Goal: Task Accomplishment & Management: Complete application form

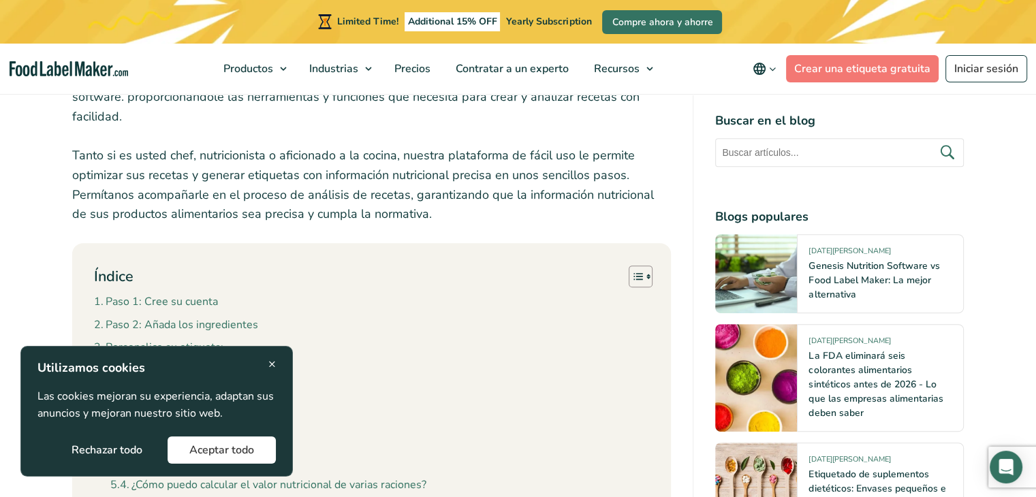
scroll to position [555, 0]
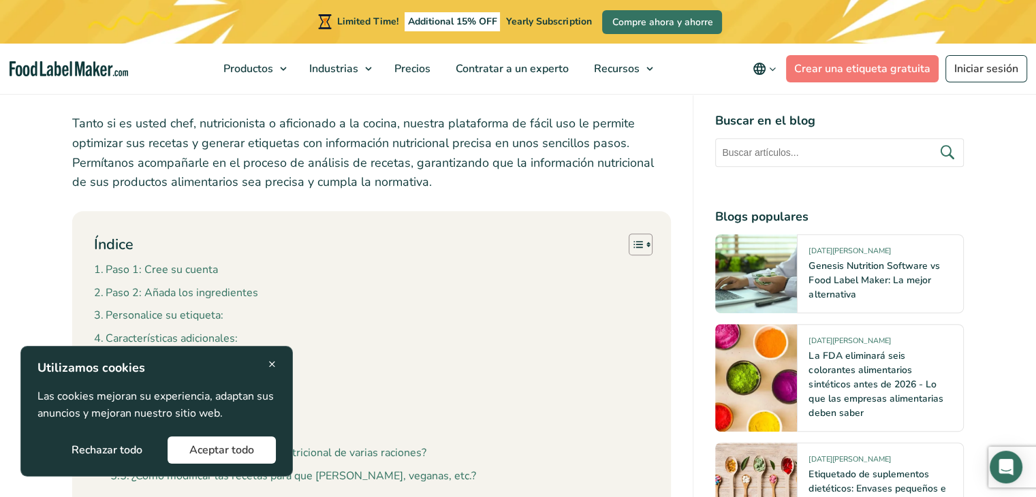
click at [227, 447] on button "Aceptar todo" at bounding box center [222, 450] width 108 height 27
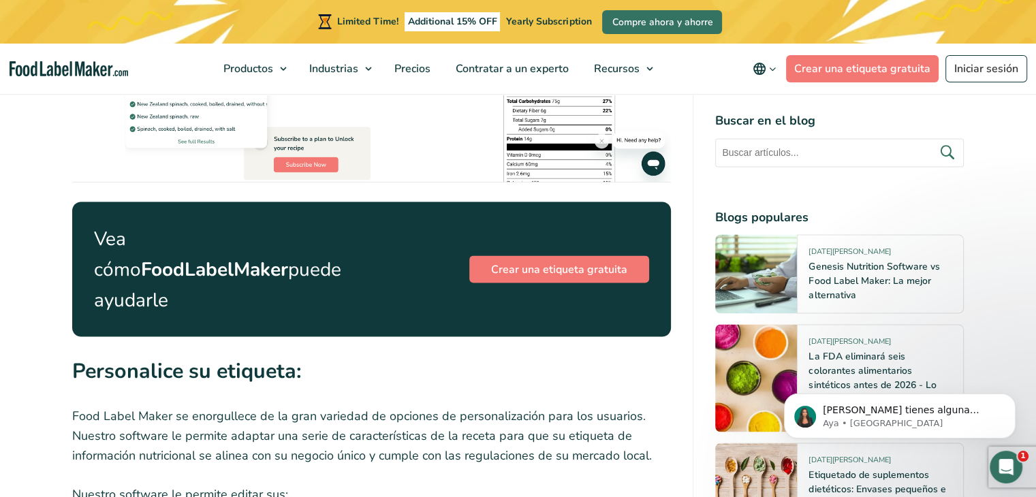
scroll to position [2361, 0]
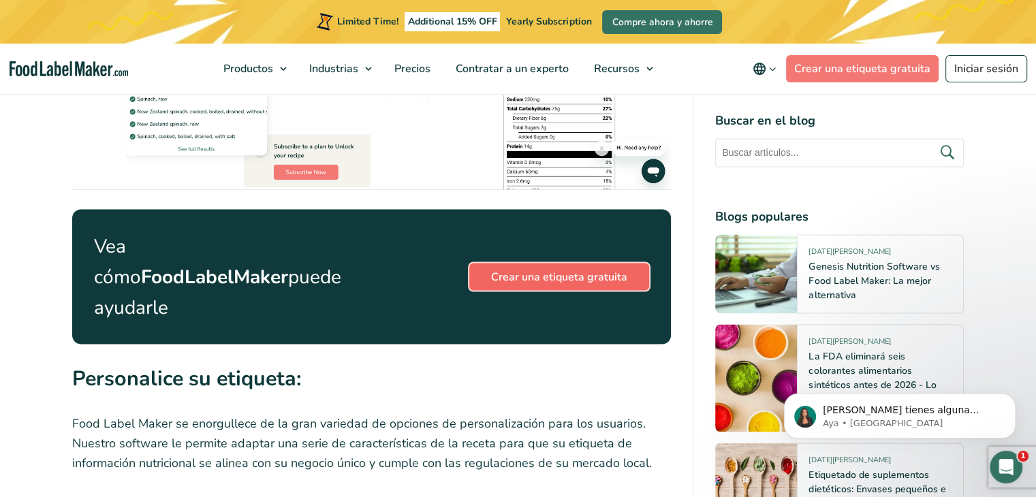
click at [572, 263] on link "Crear una etiqueta gratuita" at bounding box center [559, 276] width 180 height 27
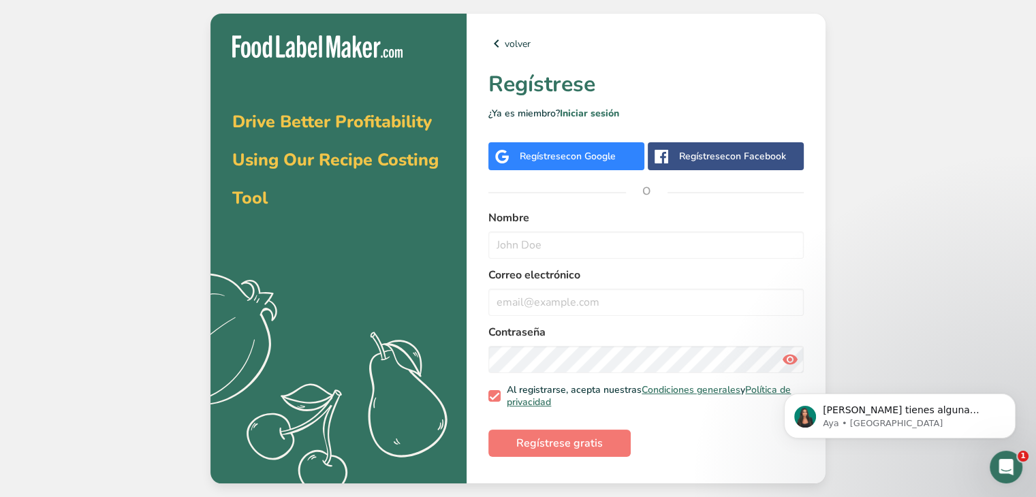
click at [531, 153] on div "Regístrese con Google" at bounding box center [568, 156] width 96 height 14
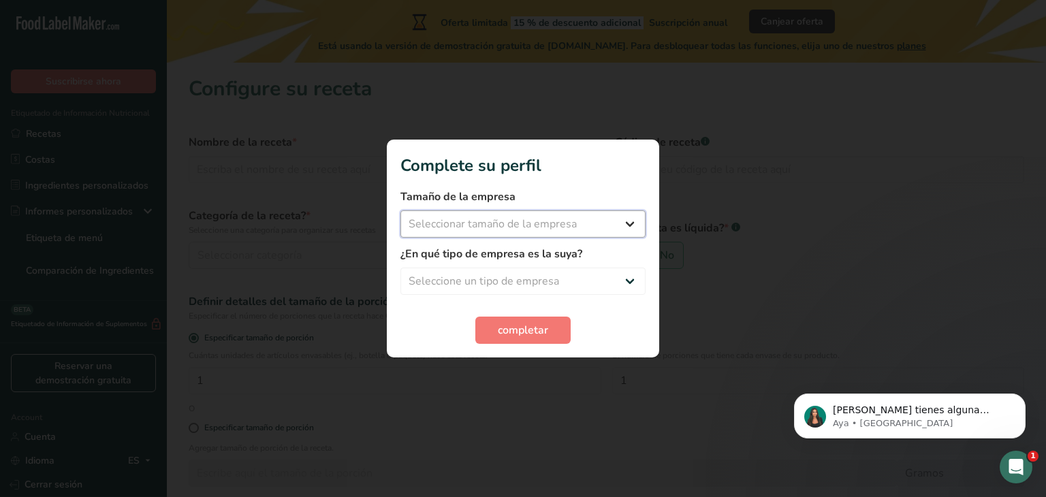
click at [629, 223] on select "Seleccionar tamaño de la empresa Menos de 10 empleados De 10 a 50 empleados De …" at bounding box center [522, 223] width 245 height 27
select select "1"
click at [400, 210] on select "Seleccionar tamaño de la empresa Menos de 10 empleados De 10 a 50 empleados De …" at bounding box center [522, 223] width 245 height 27
click at [556, 287] on select "Seleccione un tipo de empresa Fabricante de alimentos envasados Restaurante y c…" at bounding box center [522, 281] width 245 height 27
select select "8"
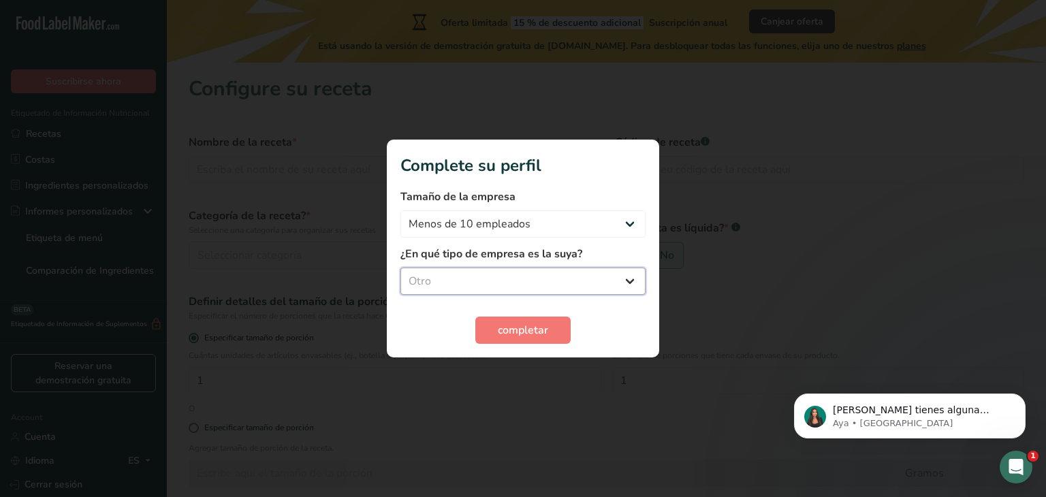
click at [400, 268] on select "Seleccione un tipo de empresa Fabricante de alimentos envasados Restaurante y c…" at bounding box center [522, 281] width 245 height 27
click at [531, 326] on span "completar" at bounding box center [523, 330] width 50 height 16
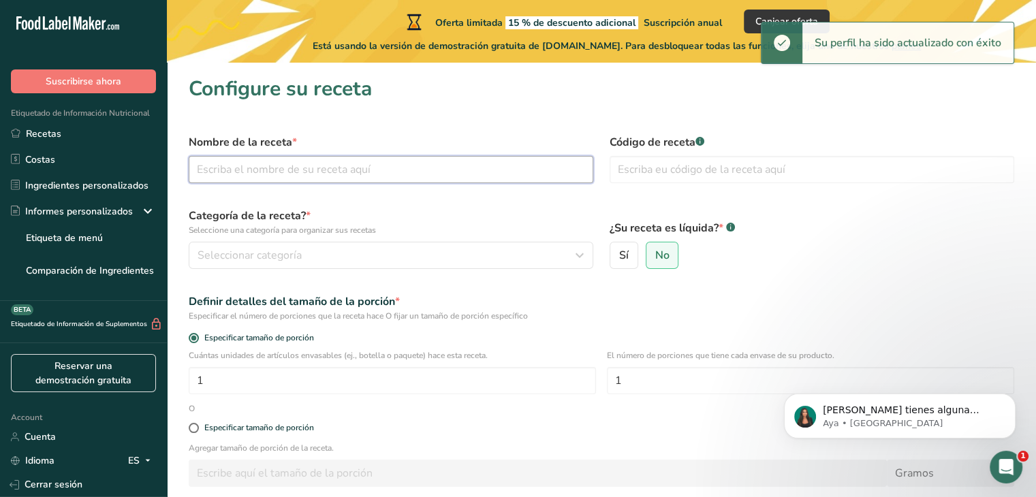
click at [232, 169] on input "text" at bounding box center [391, 169] width 404 height 27
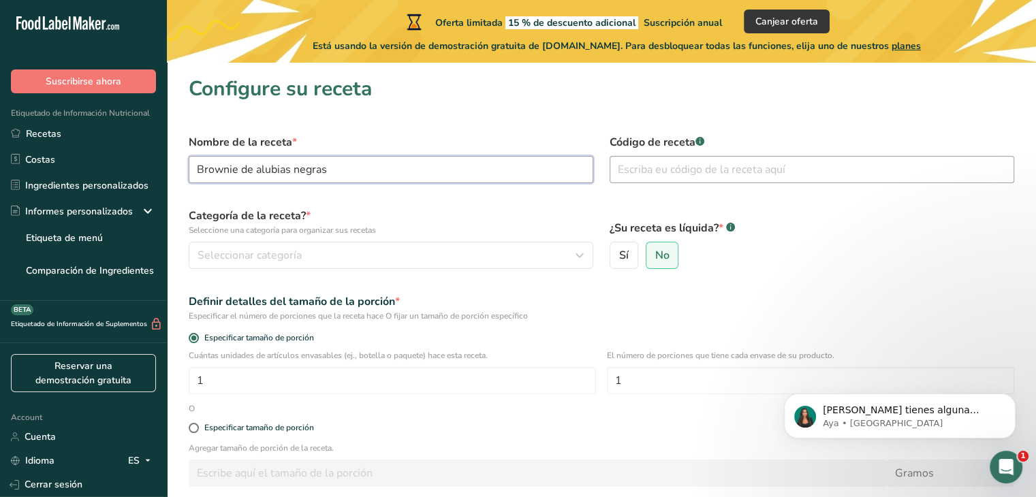
type input "Brownie de alubias negras"
click at [649, 173] on input "text" at bounding box center [811, 169] width 404 height 27
type input "0000000001"
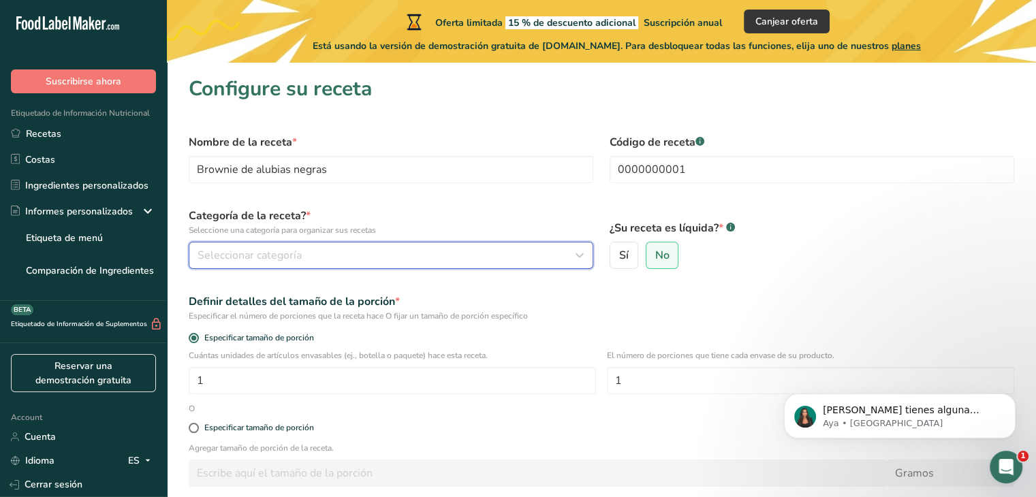
click at [271, 257] on span "Seleccionar categoría" at bounding box center [249, 255] width 104 height 16
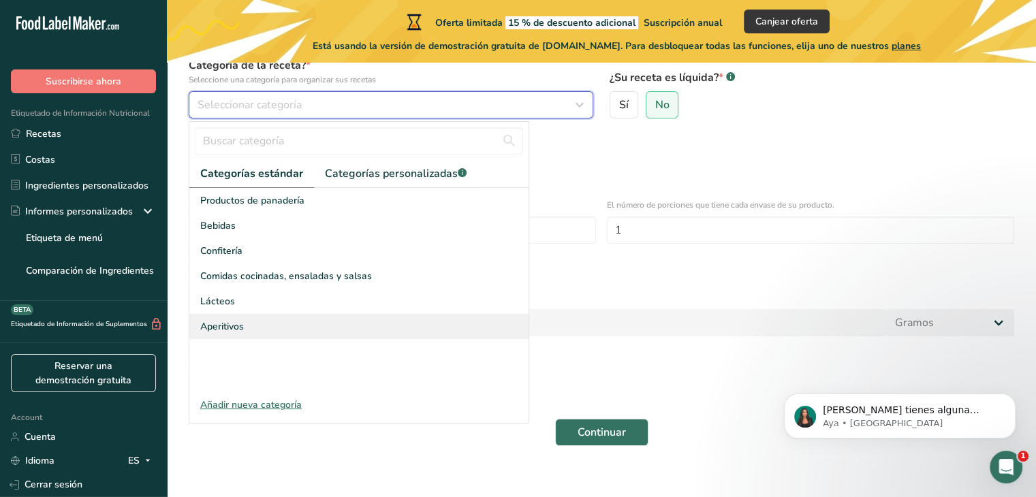
scroll to position [165, 0]
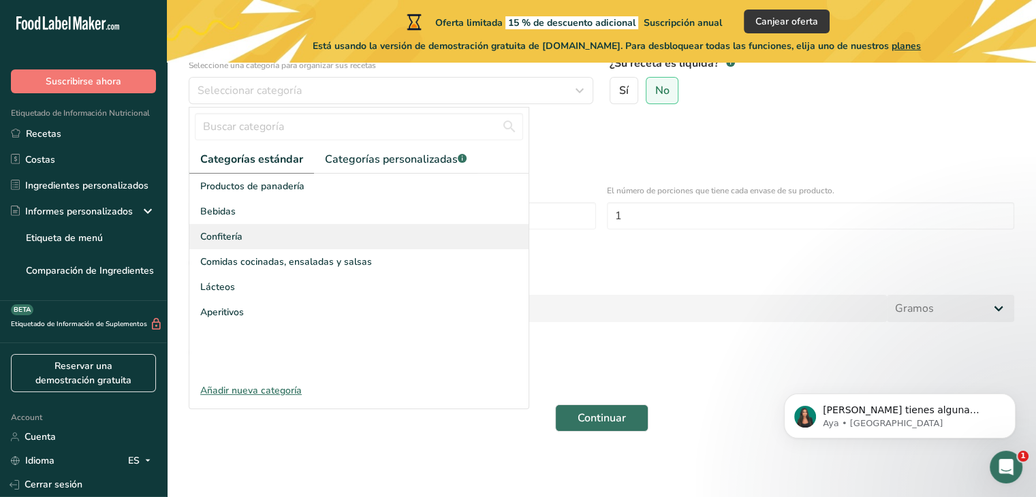
click at [248, 234] on div "Confitería" at bounding box center [358, 236] width 339 height 25
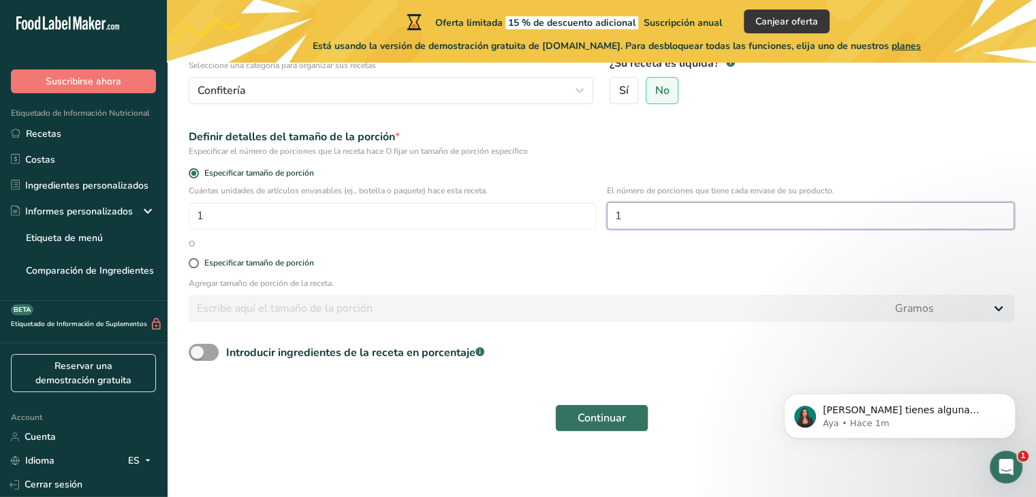
drag, startPoint x: 652, startPoint y: 217, endPoint x: 597, endPoint y: 207, distance: 56.1
click at [597, 207] on div "Cuántas unidades de artículos envasables (ej., botella o paquete) hace esta rec…" at bounding box center [601, 211] width 842 height 53
type input "8"
click at [191, 262] on span at bounding box center [194, 263] width 10 height 10
click at [191, 262] on input "Especificar tamaño de porción" at bounding box center [193, 263] width 9 height 9
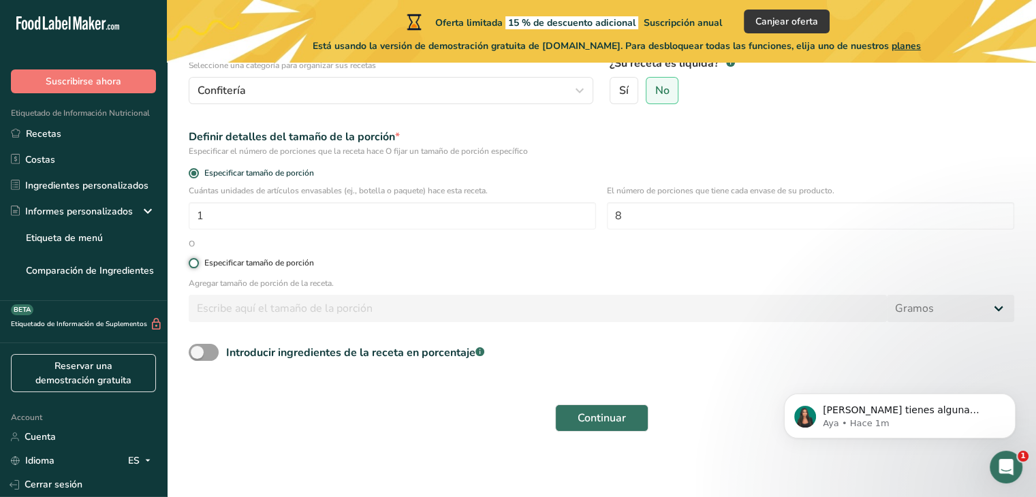
radio input "true"
radio input "false"
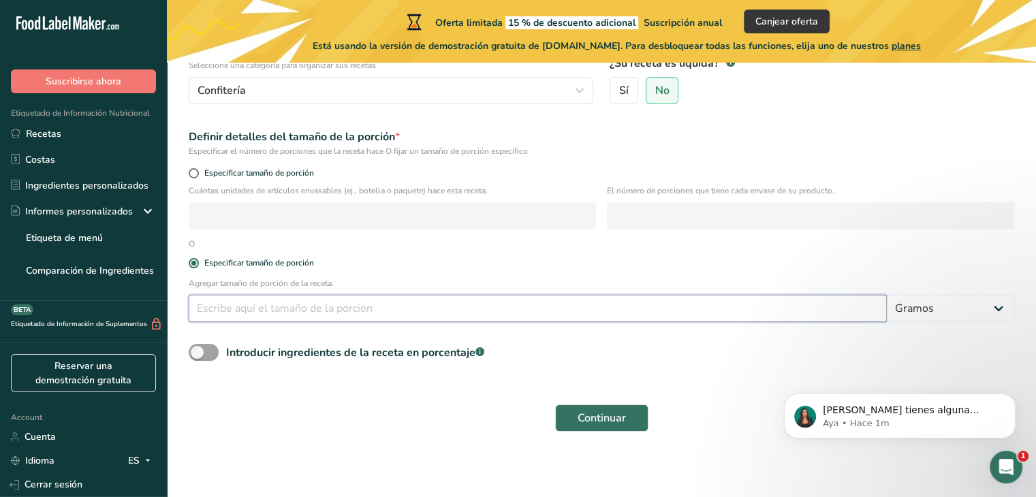
click at [230, 315] on input "number" at bounding box center [538, 308] width 698 height 27
click at [201, 306] on input "5" at bounding box center [538, 308] width 698 height 27
click at [185, 305] on div "Agregar tamaño de porción de la receta. 5 Gramos kg mg mcg libras onza litro mL…" at bounding box center [601, 303] width 842 height 53
click at [247, 311] on input "25" at bounding box center [538, 308] width 698 height 27
drag, startPoint x: 247, startPoint y: 311, endPoint x: 193, endPoint y: 308, distance: 54.5
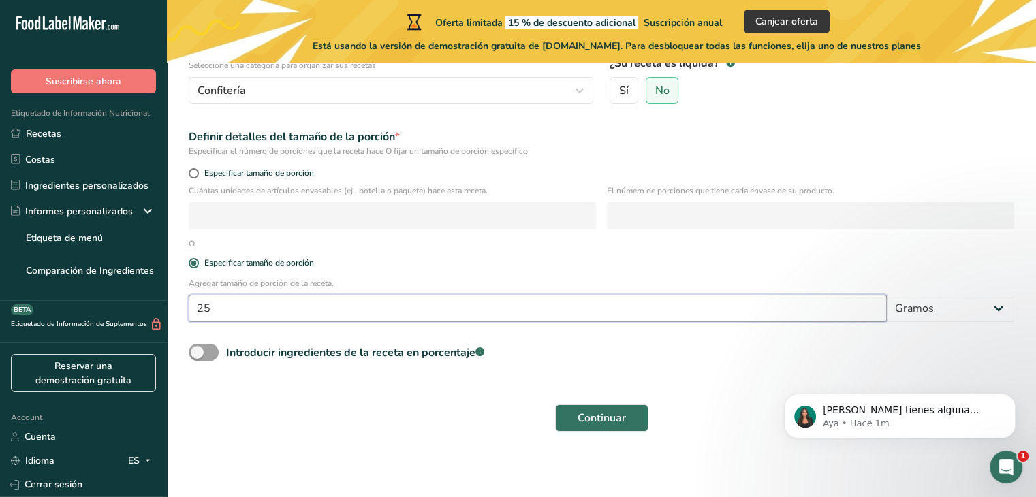
click at [193, 308] on input "25" at bounding box center [538, 308] width 698 height 27
type input "160"
click at [201, 348] on span at bounding box center [204, 352] width 30 height 17
click at [197, 348] on input "Introducir ingredientes de la receta en porcentaje .a-a{fill:#347362;}.b-a{fill…" at bounding box center [193, 352] width 9 height 9
checkbox input "true"
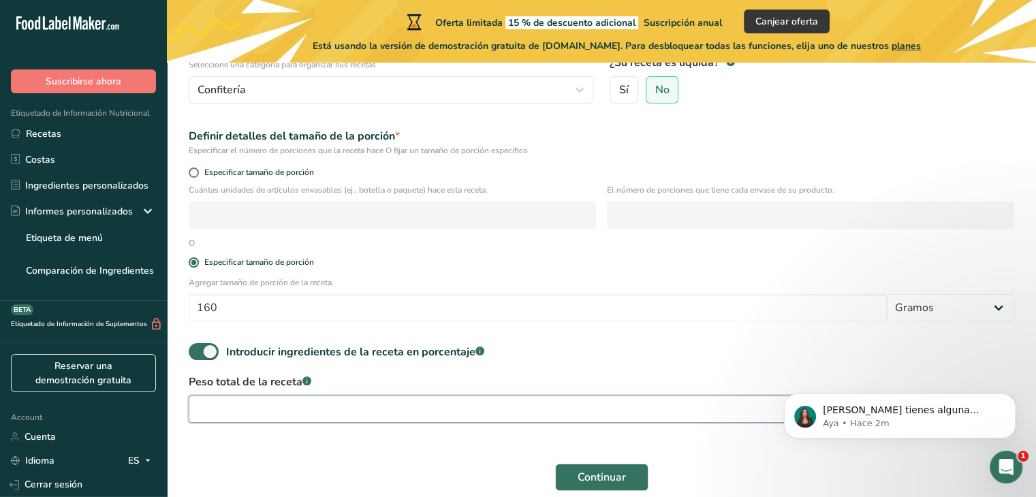
click at [266, 412] on input "number" at bounding box center [559, 409] width 741 height 27
drag, startPoint x: 338, startPoint y: 413, endPoint x: 379, endPoint y: 415, distance: 40.2
click at [340, 413] on input "number" at bounding box center [559, 409] width 741 height 27
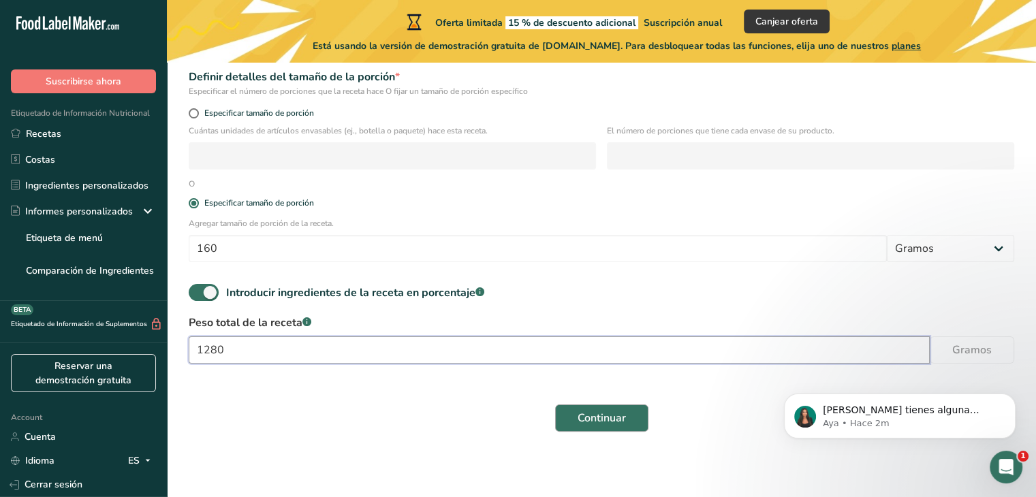
type input "1280"
click at [607, 412] on span "Continuar" at bounding box center [601, 418] width 48 height 16
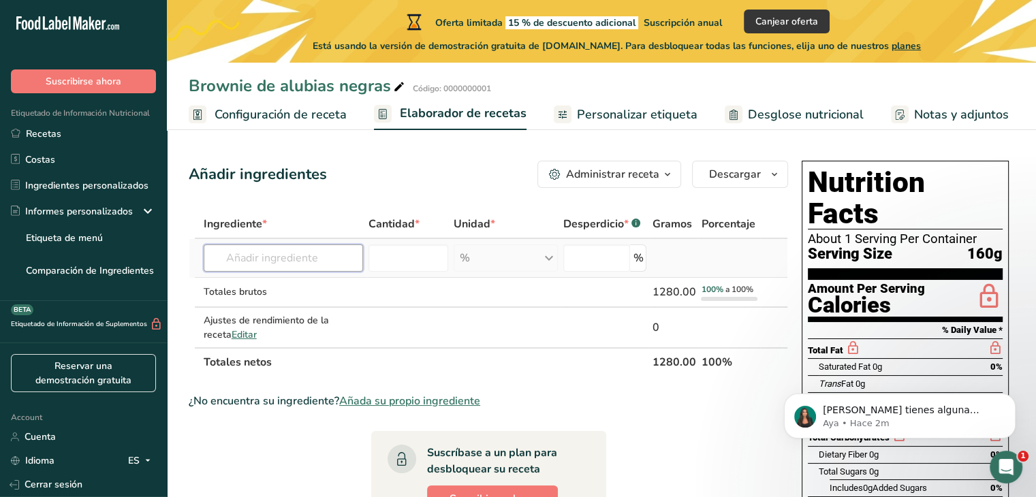
click at [242, 259] on input "text" at bounding box center [283, 257] width 159 height 27
type input "alubias negras"
click at [281, 307] on div "Añada su propio ingrediente" at bounding box center [284, 308] width 138 height 14
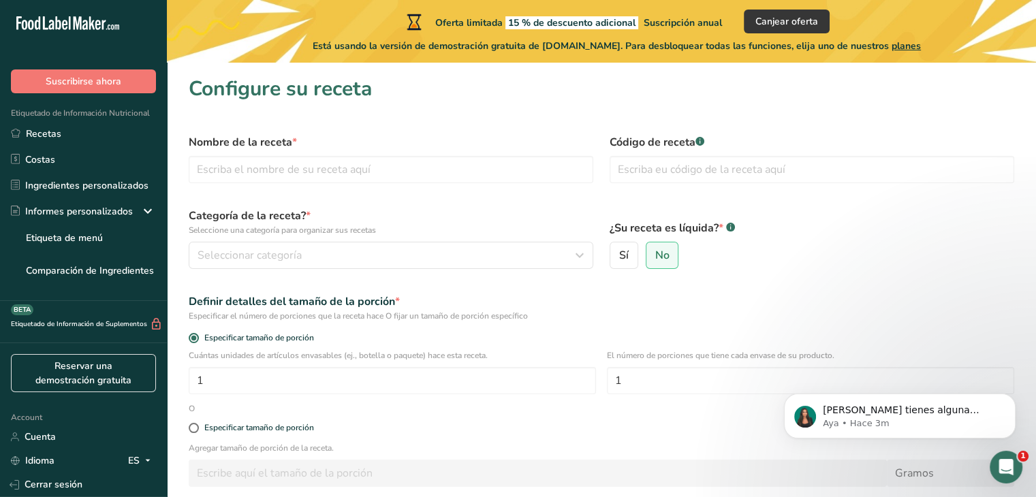
scroll to position [165, 0]
